Goal: Information Seeking & Learning: Learn about a topic

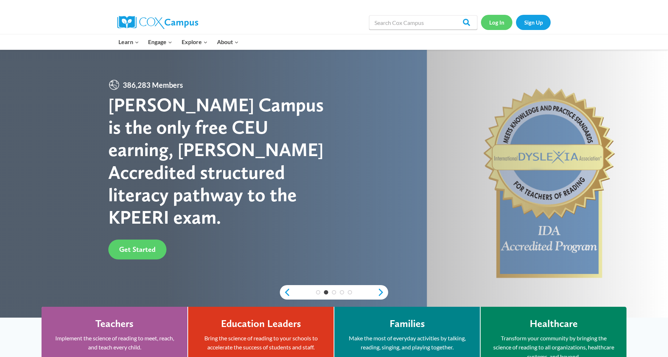
click at [490, 22] on link "Log In" at bounding box center [496, 22] width 31 height 15
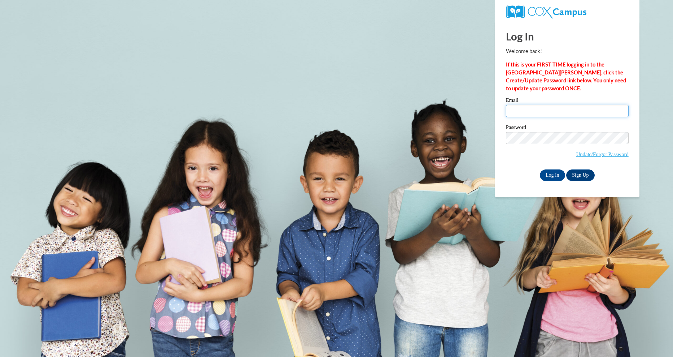
click at [531, 114] on input "Email" at bounding box center [567, 111] width 123 height 12
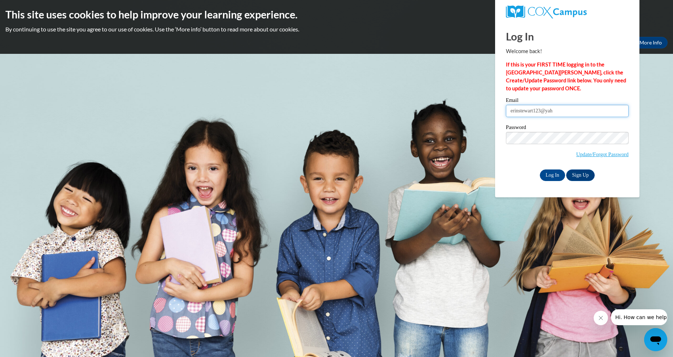
click at [563, 113] on input "erinstewart123@yah" at bounding box center [567, 111] width 123 height 12
type input "erinstewart123@yahoo.com"
click at [550, 172] on input "Log In" at bounding box center [552, 175] width 25 height 12
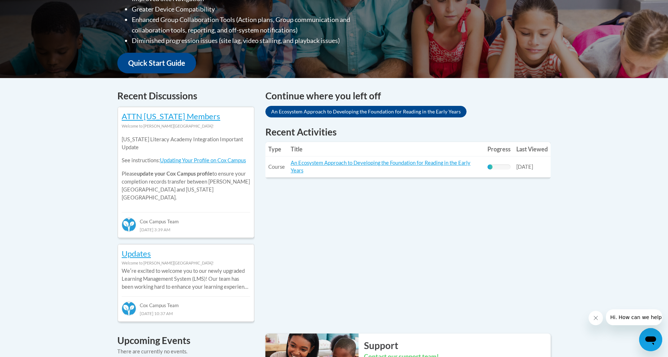
scroll to position [210, 0]
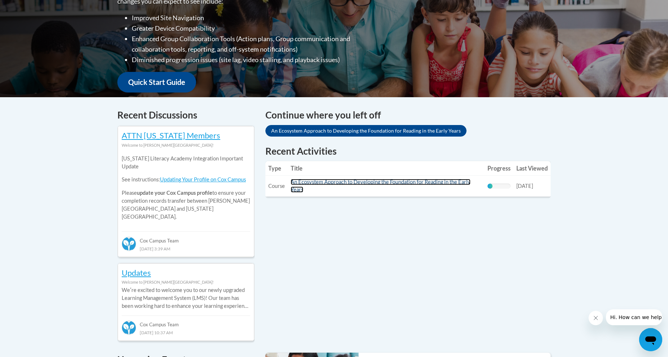
click at [354, 184] on link "An Ecosystem Approach to Developing the Foundation for Reading in the Early Yea…" at bounding box center [381, 186] width 180 height 14
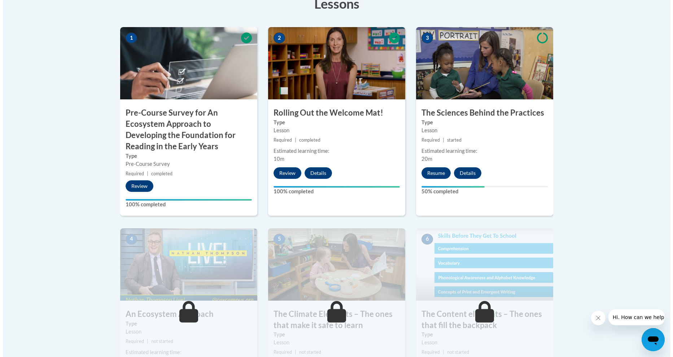
scroll to position [253, 0]
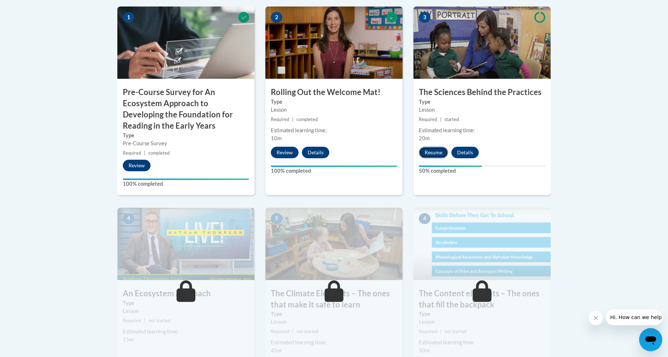
click at [427, 150] on button "Resume" at bounding box center [433, 153] width 29 height 12
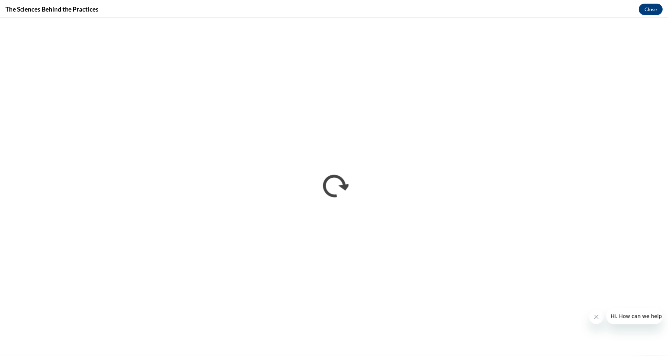
scroll to position [0, 0]
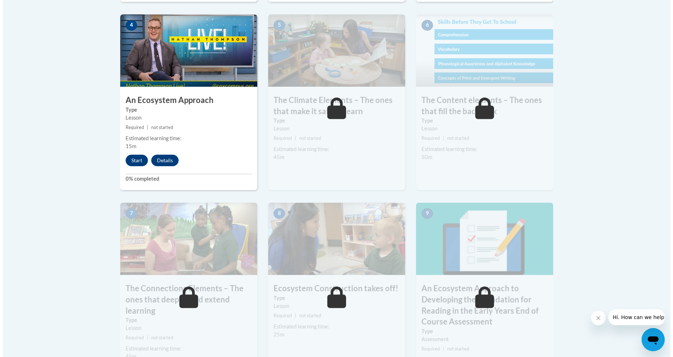
scroll to position [433, 0]
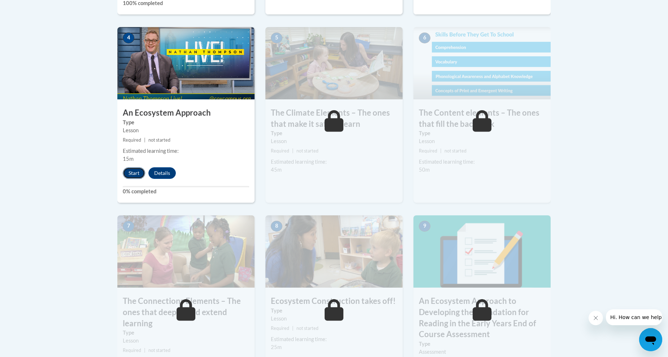
click at [135, 172] on button "Start" at bounding box center [134, 173] width 22 height 12
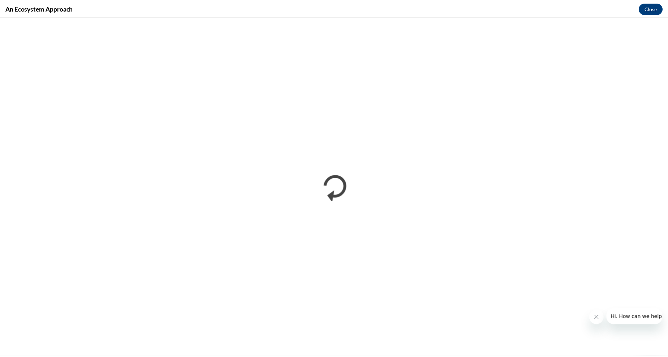
scroll to position [0, 0]
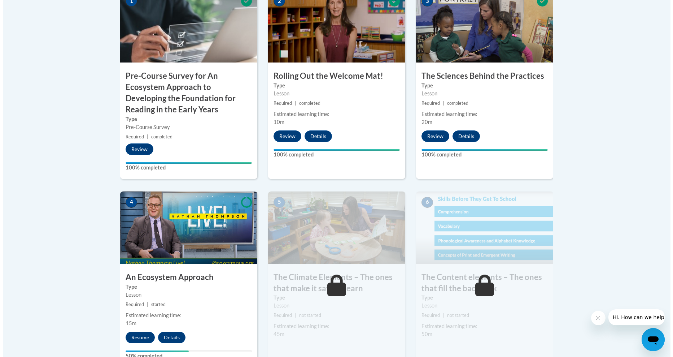
scroll to position [306, 0]
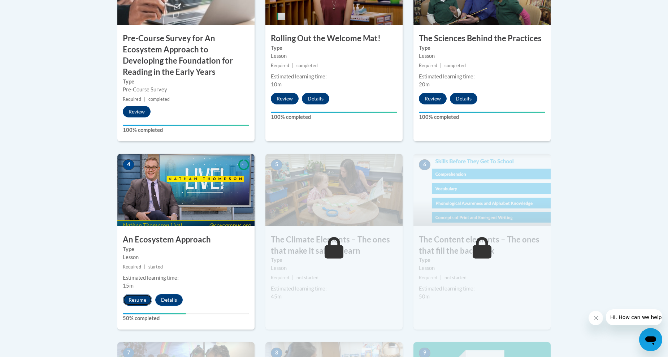
click at [140, 300] on button "Resume" at bounding box center [137, 300] width 29 height 12
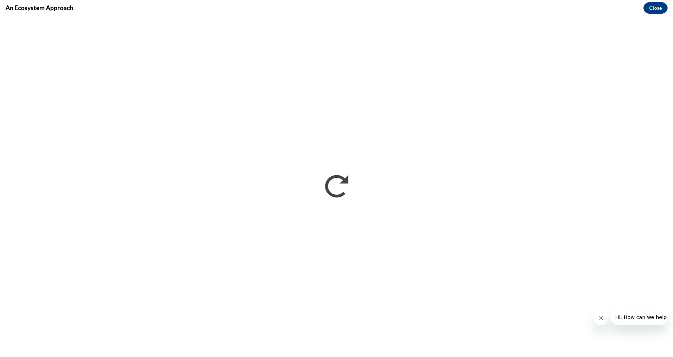
scroll to position [0, 0]
